Goal: Task Accomplishment & Management: Manage account settings

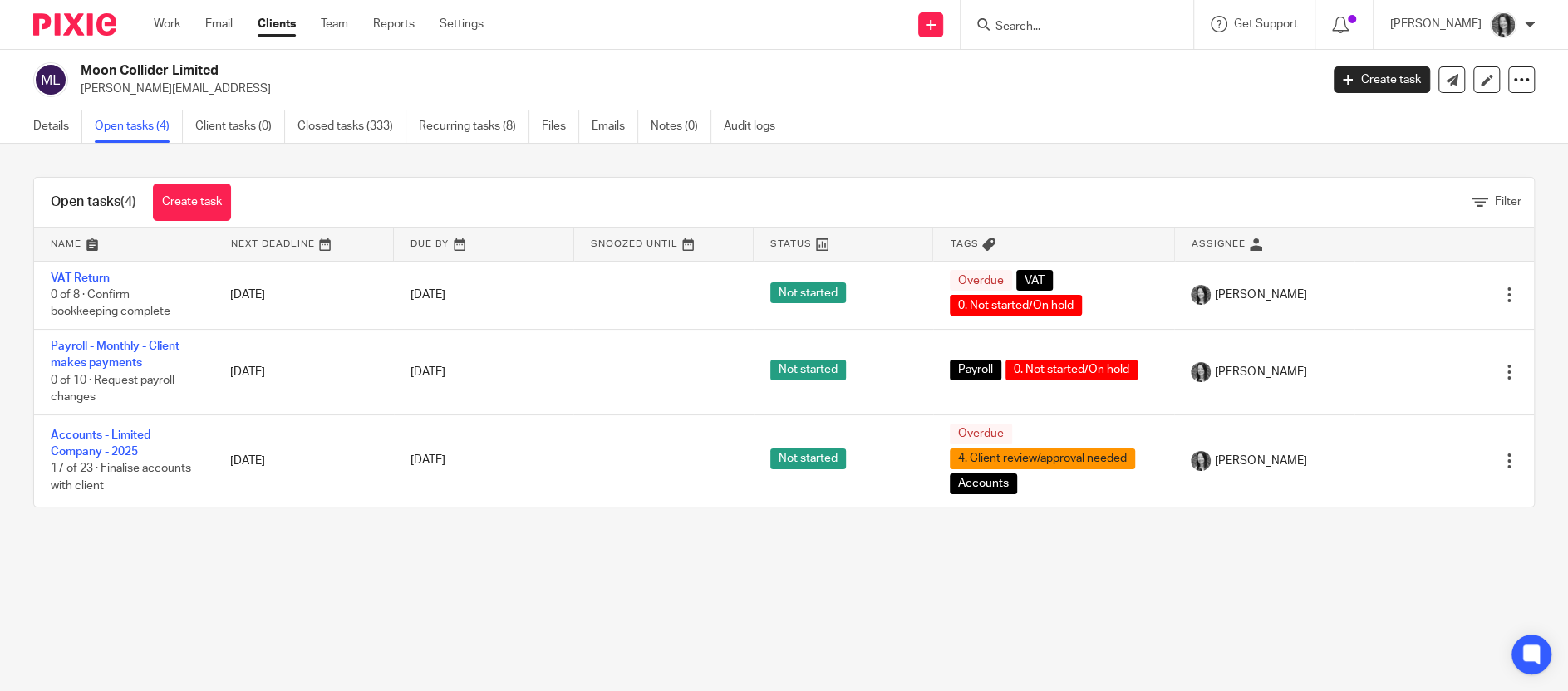
click at [1049, 31] on input "Search" at bounding box center [1068, 27] width 149 height 15
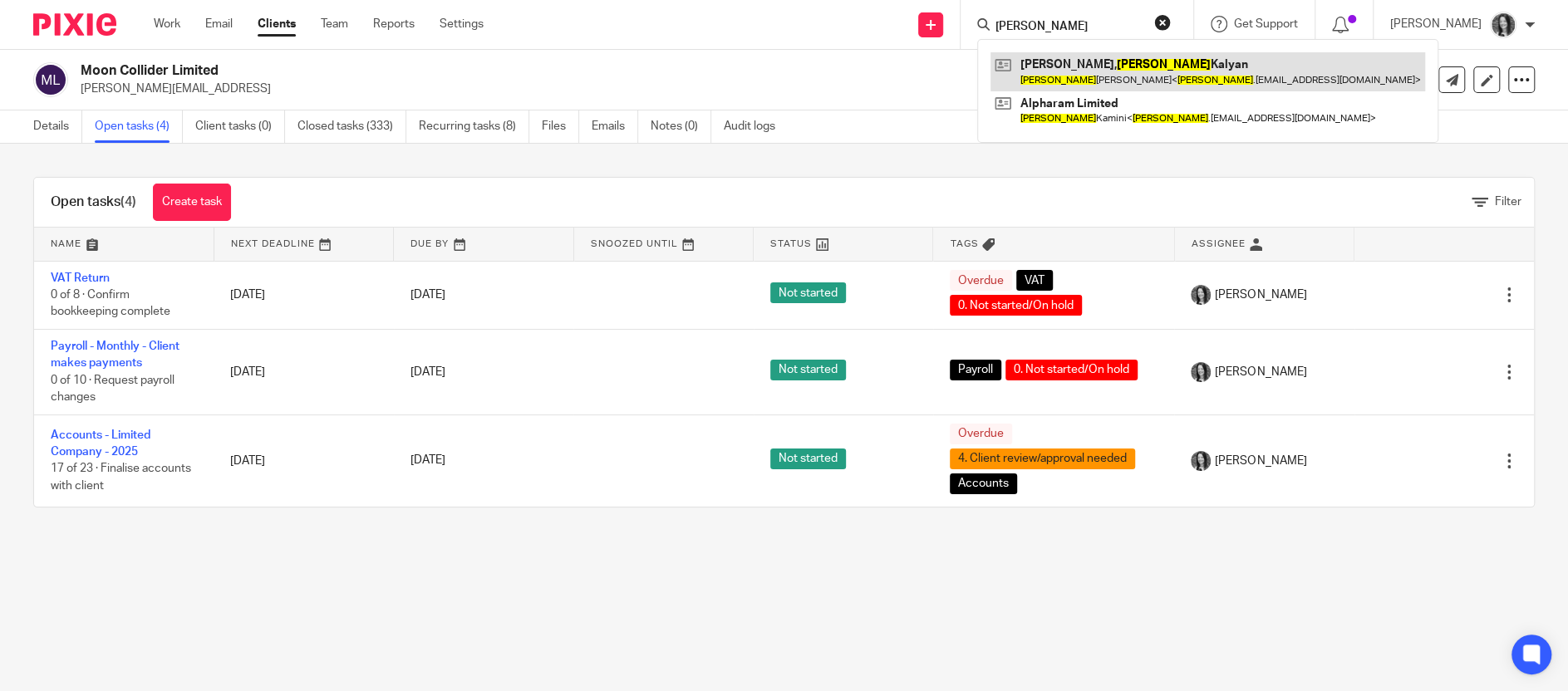
type input "[PERSON_NAME]"
click at [1129, 67] on link at bounding box center [1207, 72] width 435 height 38
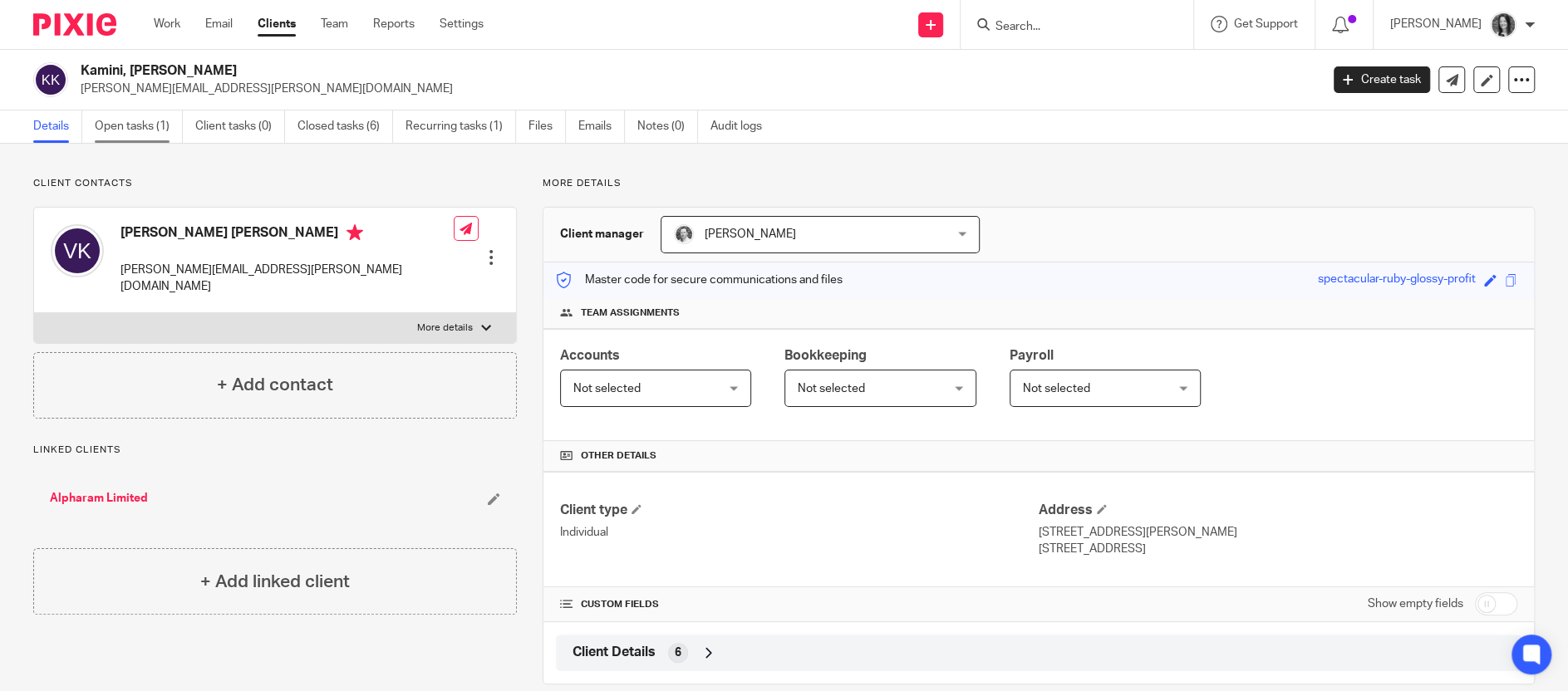
click at [130, 129] on link "Open tasks (1)" at bounding box center [138, 126] width 88 height 33
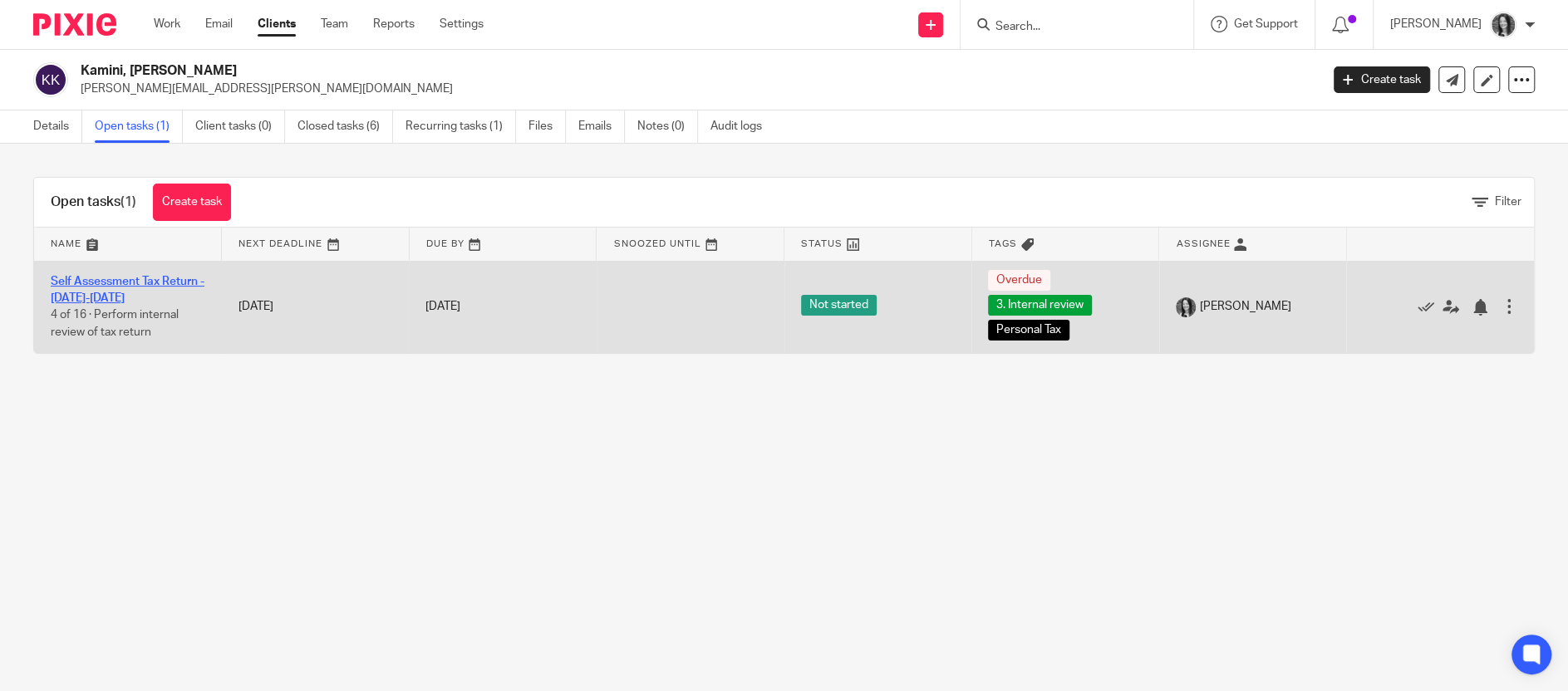
click at [136, 284] on link "Self Assessment Tax Return - 2024-2025" at bounding box center [127, 289] width 154 height 28
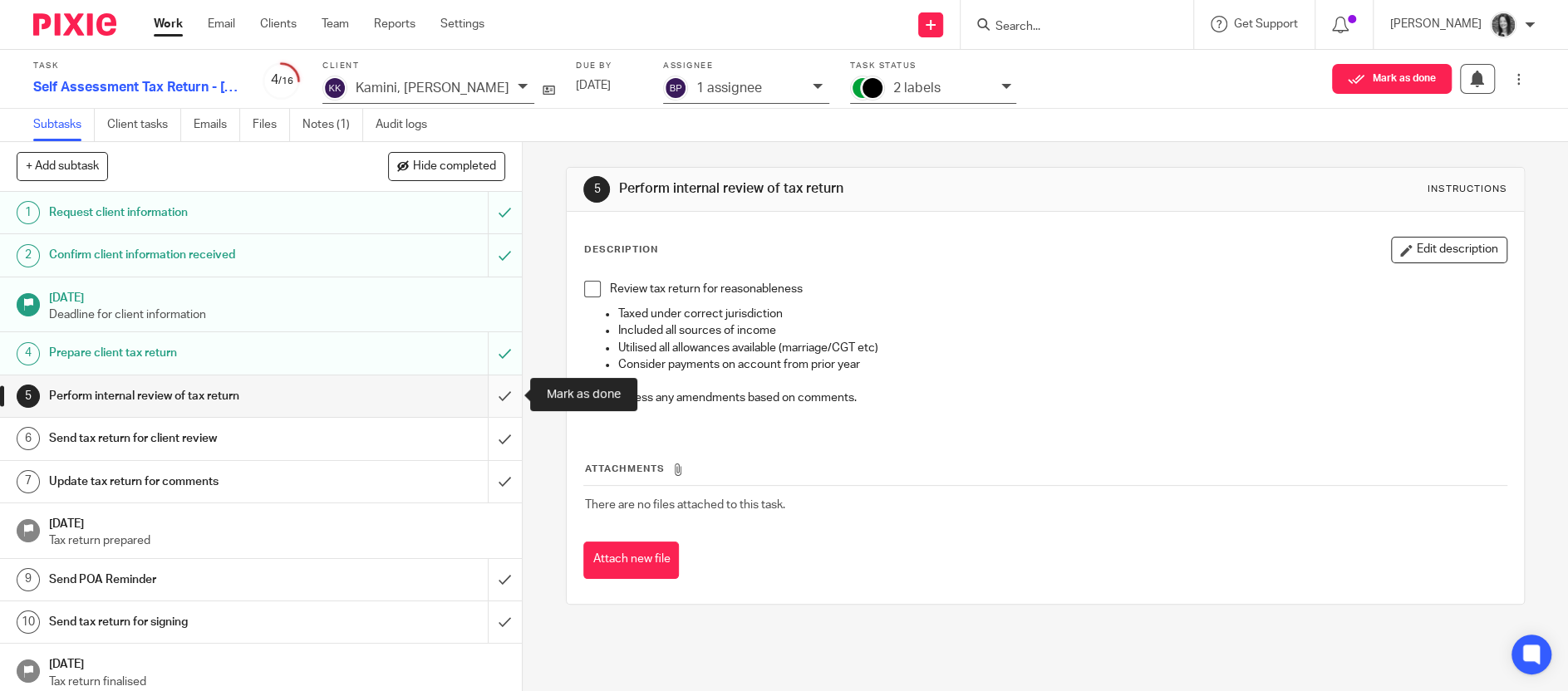
click at [510, 401] on input "submit" at bounding box center [261, 397] width 522 height 42
click at [506, 432] on input "submit" at bounding box center [261, 438] width 522 height 42
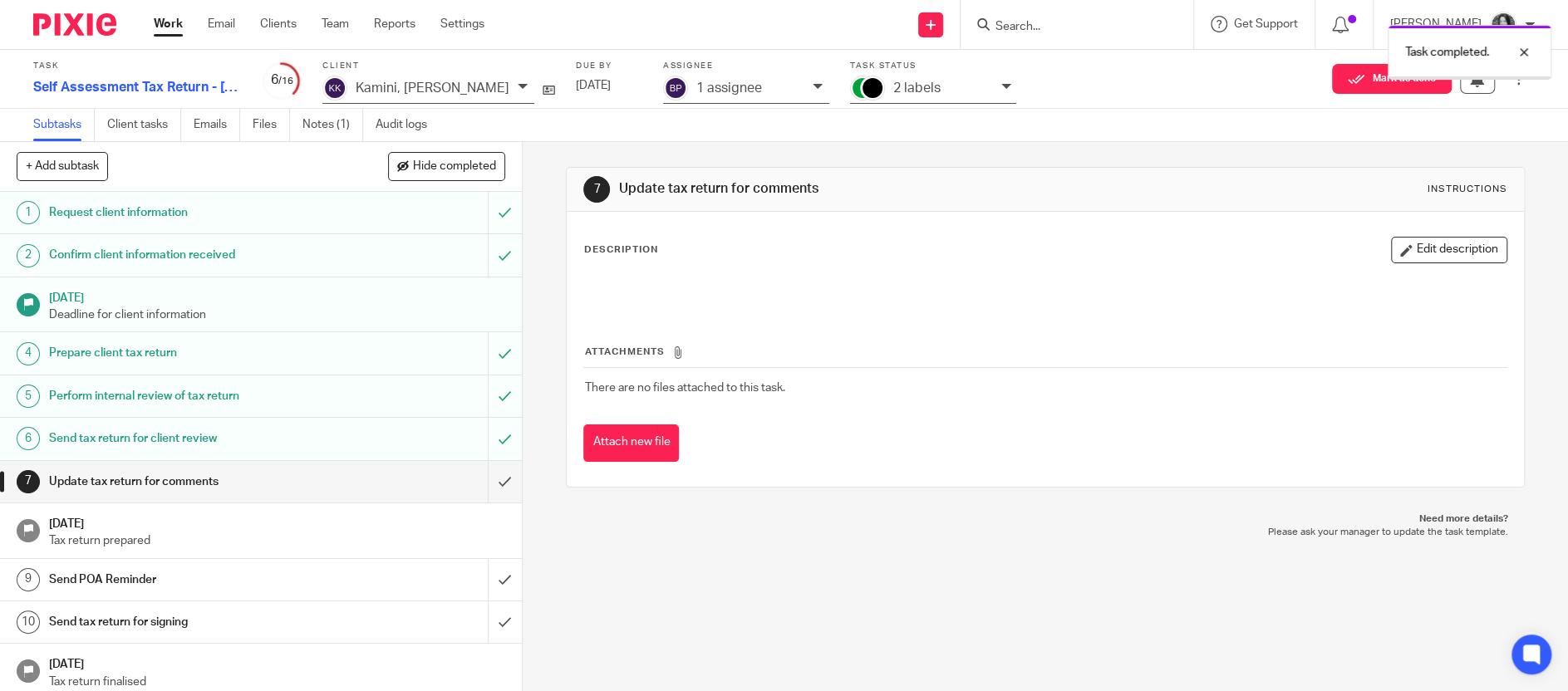
click at [917, 96] on div "2 labels" at bounding box center [943, 87] width 99 height 19
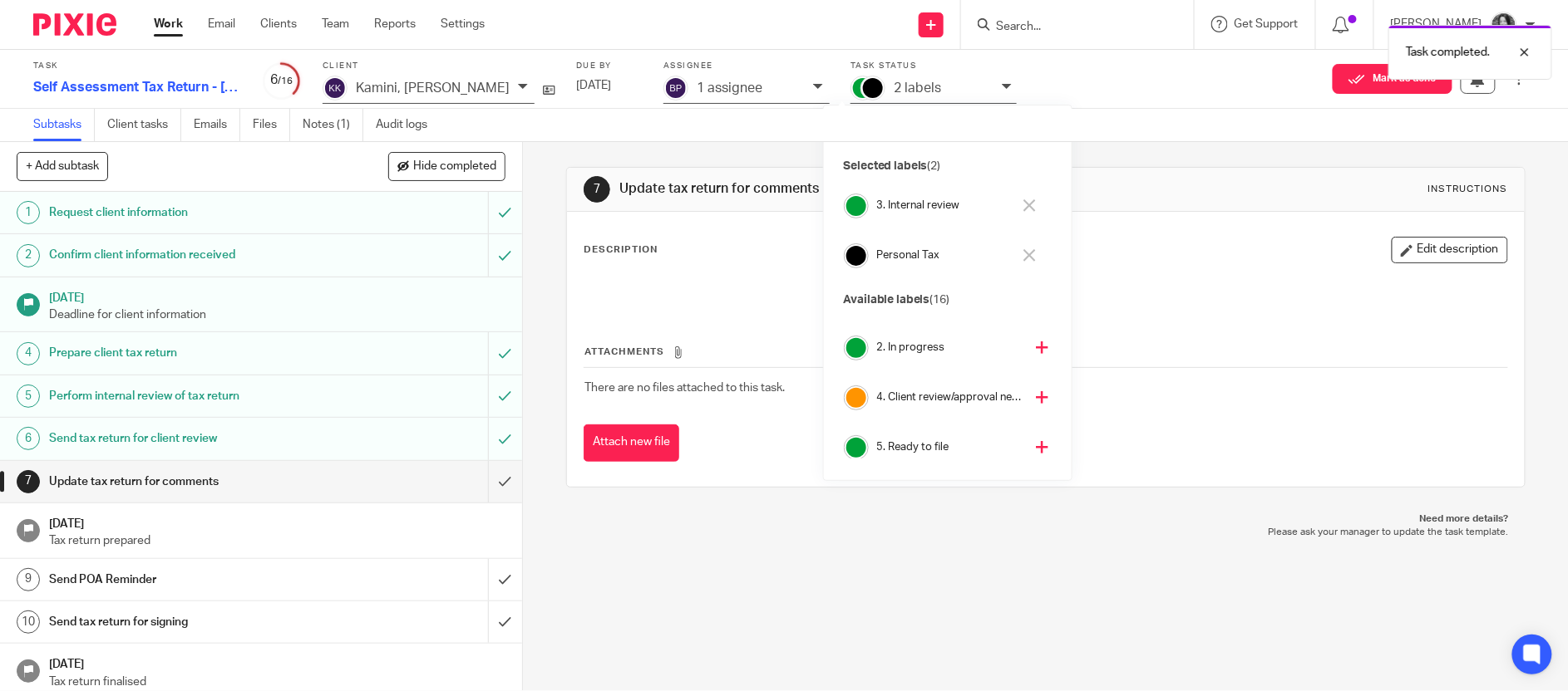
scroll to position [93, 0]
click at [921, 394] on h4 "4. Client review/approval needed" at bounding box center [949, 396] width 146 height 16
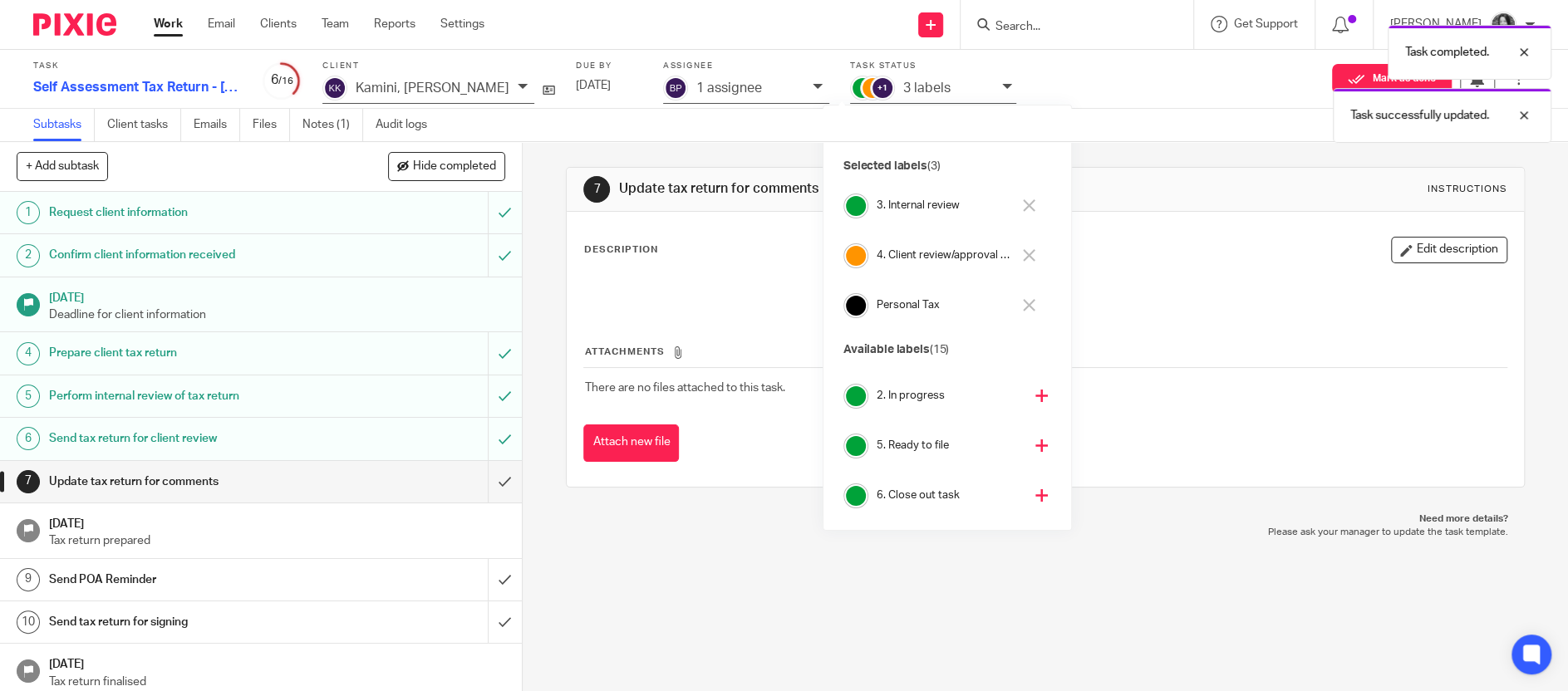
click at [922, 211] on h4 "3. Internal review" at bounding box center [943, 206] width 134 height 16
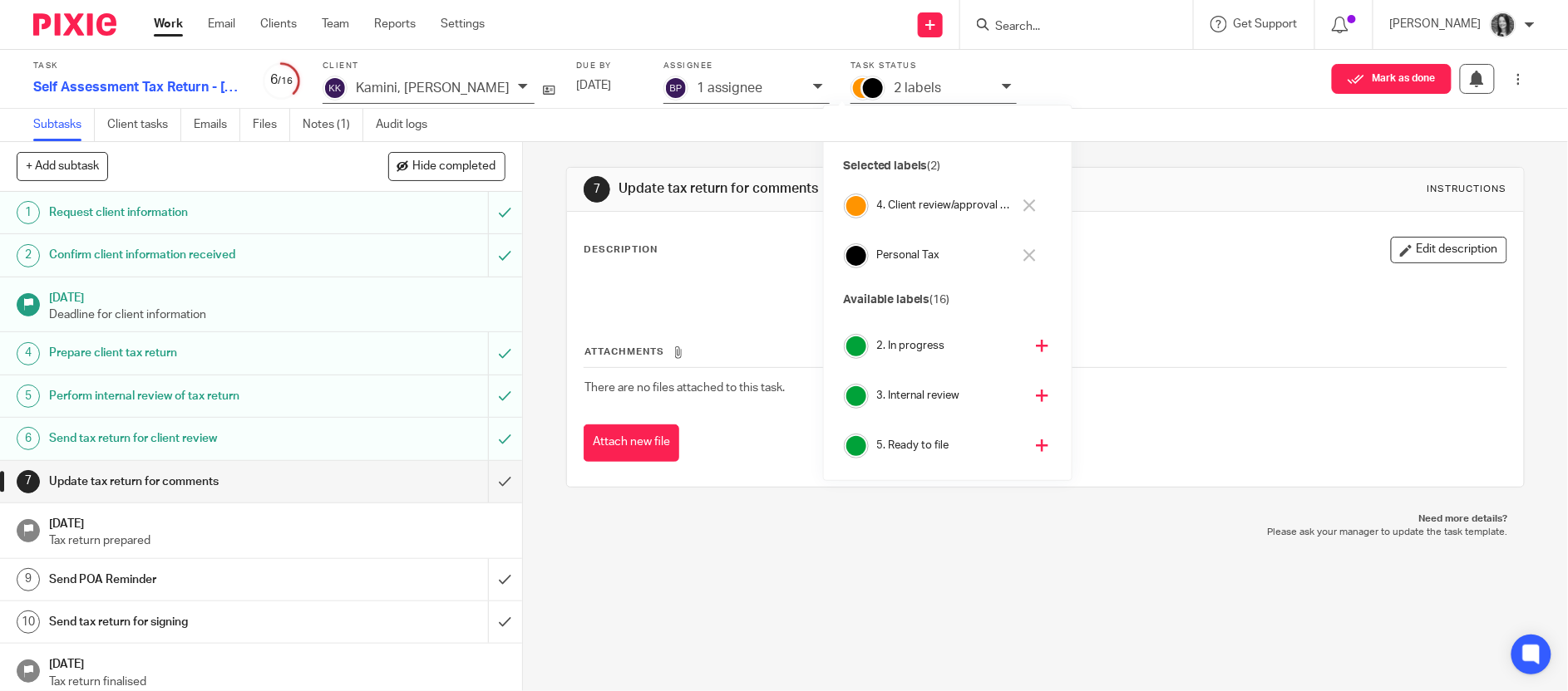
scroll to position [93, 0]
